Goal: Find specific page/section: Find specific page/section

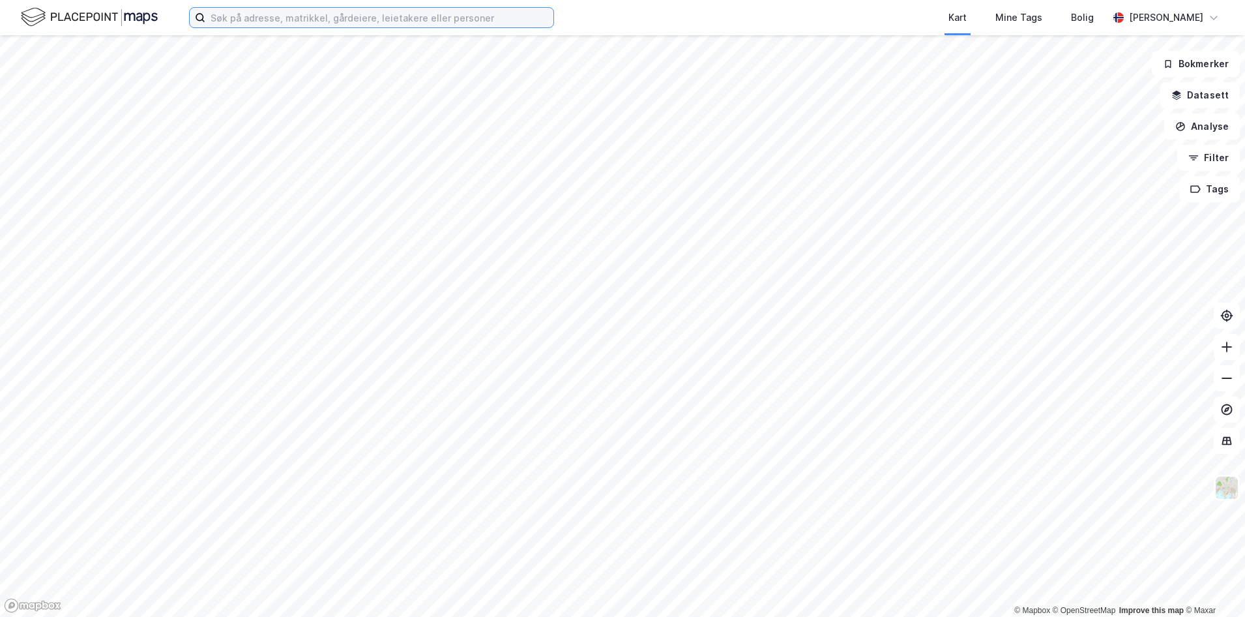
click at [491, 20] on input at bounding box center [379, 18] width 348 height 20
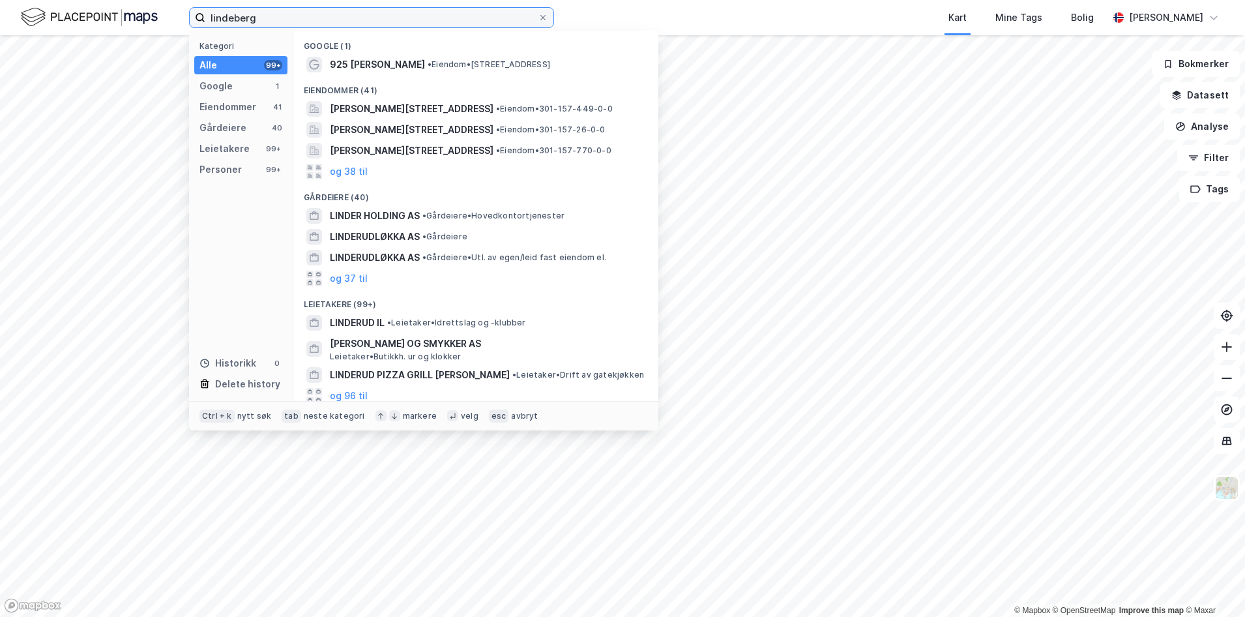
type input "lindeberg"
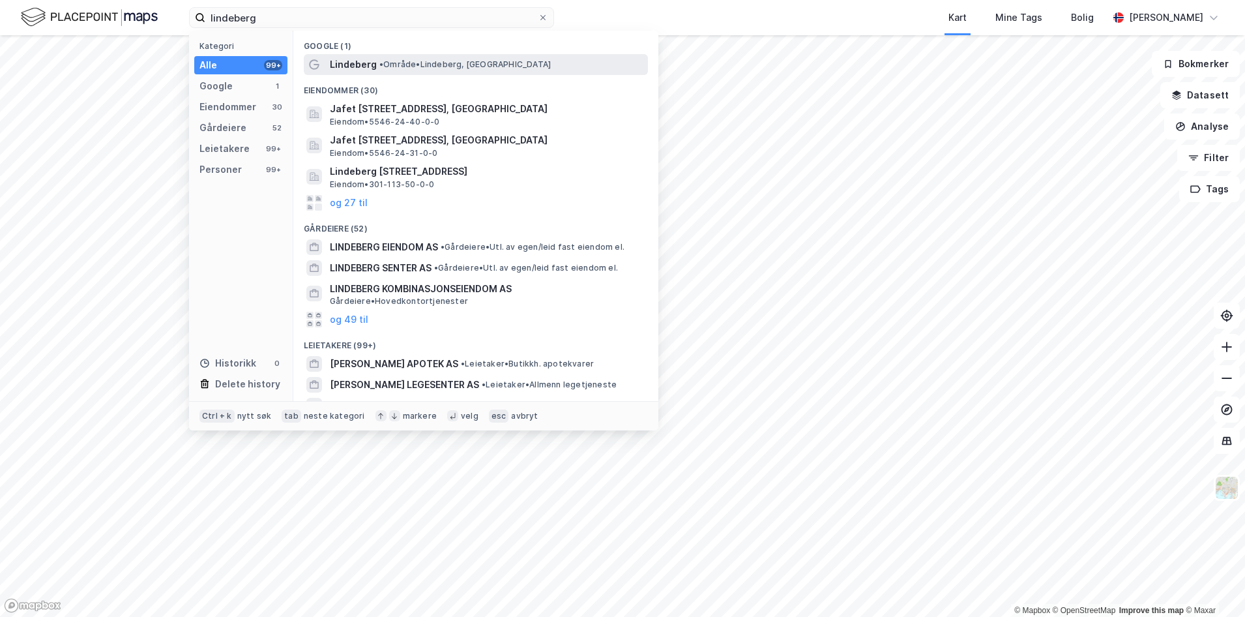
click at [366, 55] on div "[PERSON_NAME][GEOGRAPHIC_DATA], 1069 [GEOGRAPHIC_DATA]" at bounding box center [476, 64] width 344 height 21
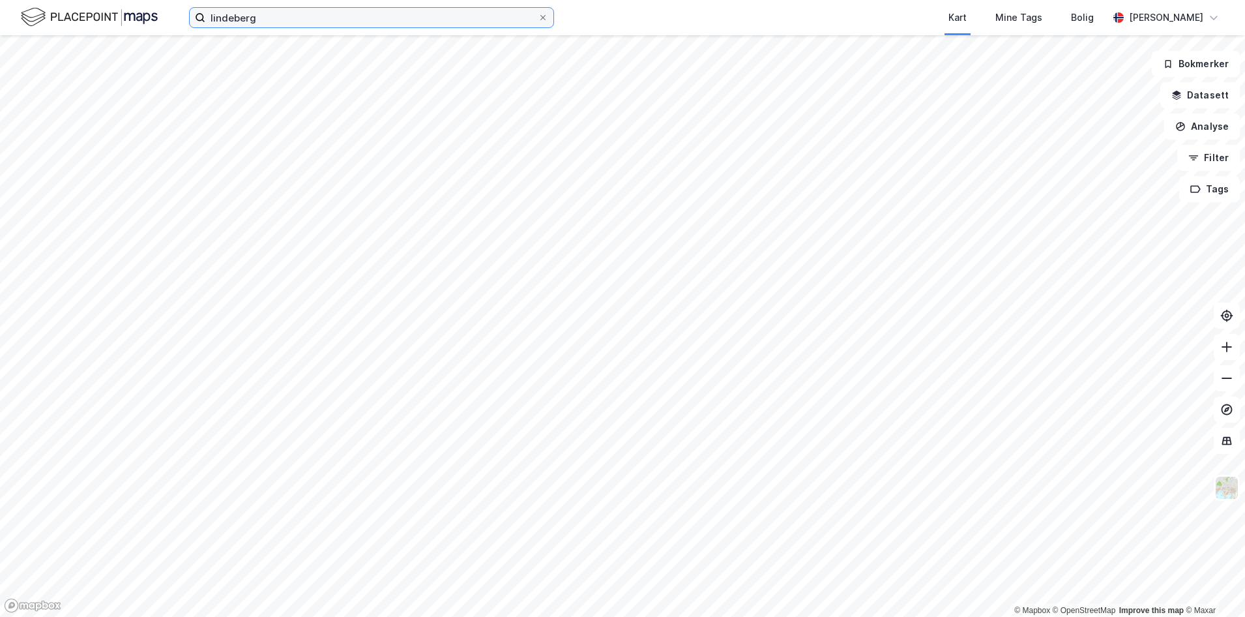
click at [303, 22] on input "lindeberg" at bounding box center [371, 18] width 332 height 20
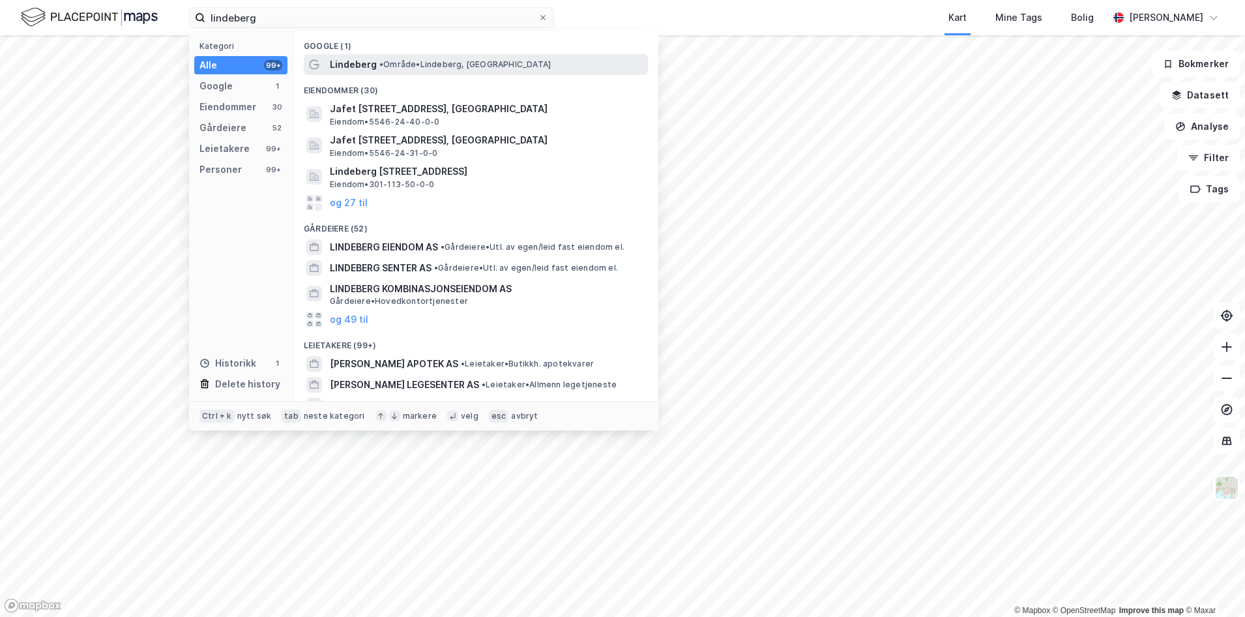
click at [348, 57] on span "Lindeberg" at bounding box center [353, 65] width 47 height 16
